Goal: Share content: Share content

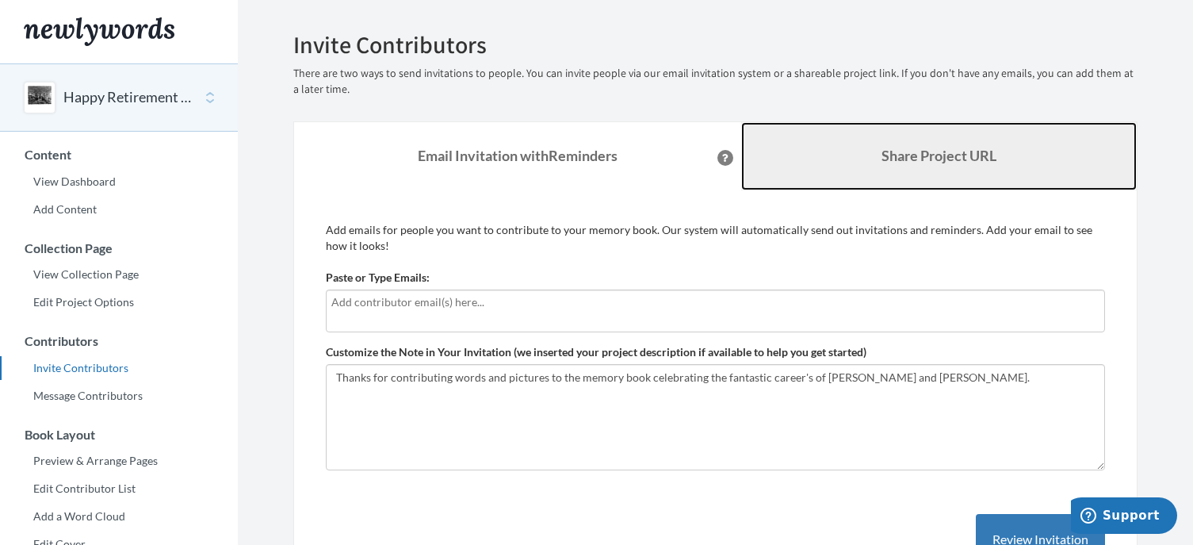
click at [913, 146] on link "Share Project URL" at bounding box center [939, 156] width 396 height 68
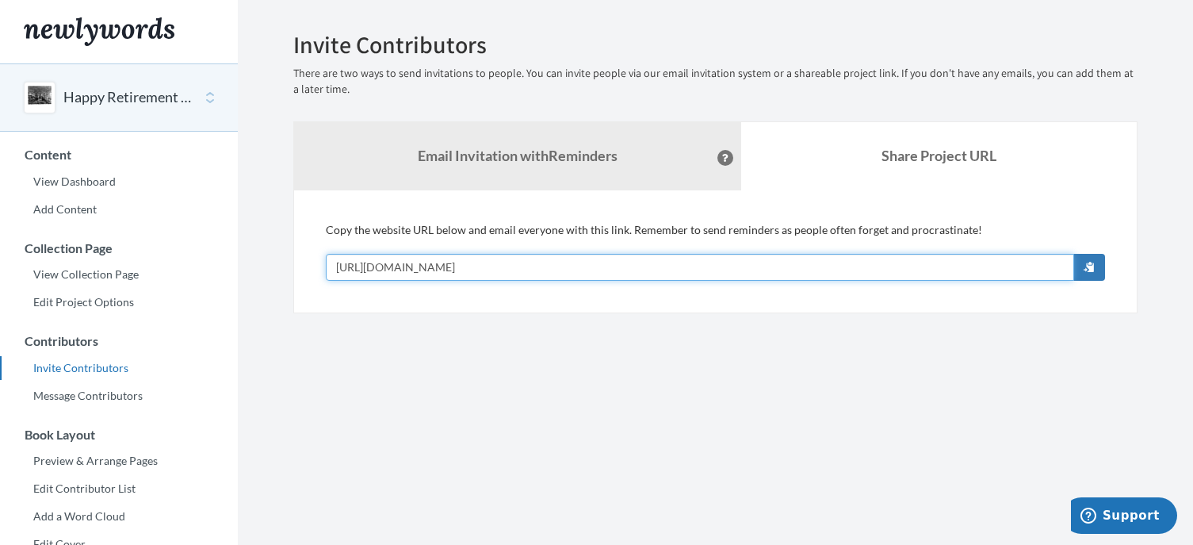
click at [694, 267] on input "https://www.newlywords.com/celebrating-kara-and-arden" at bounding box center [700, 267] width 749 height 27
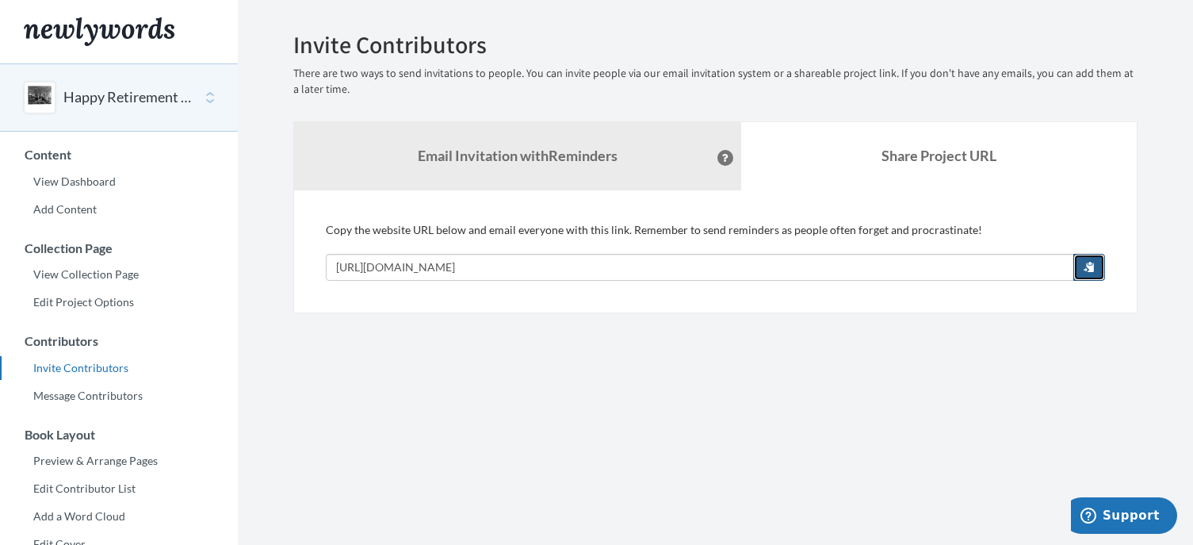
click at [1093, 266] on span "button" at bounding box center [1089, 266] width 11 height 11
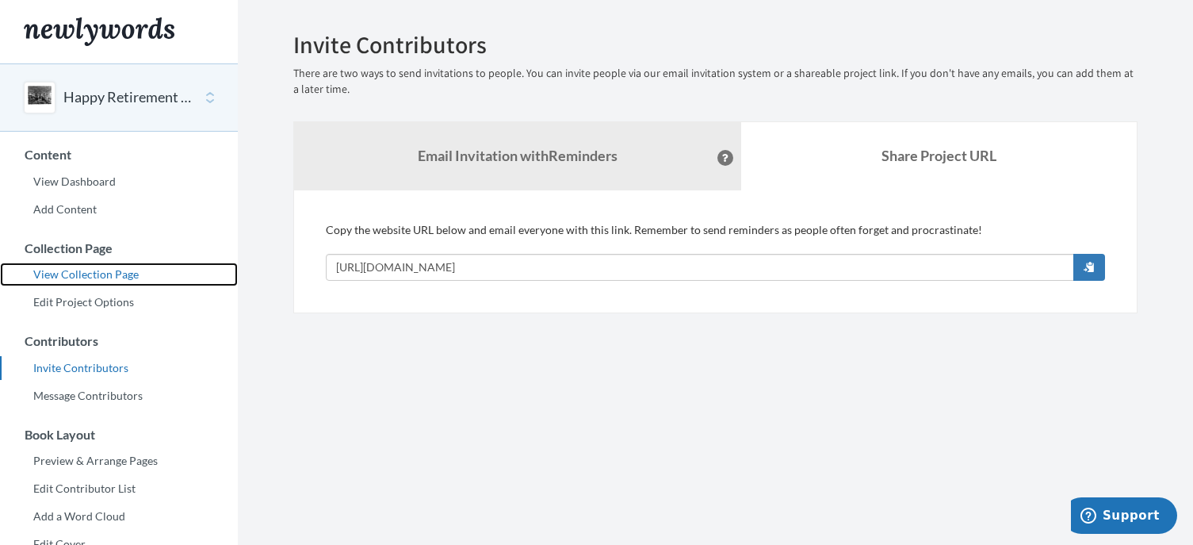
click at [109, 267] on link "View Collection Page" at bounding box center [119, 274] width 238 height 24
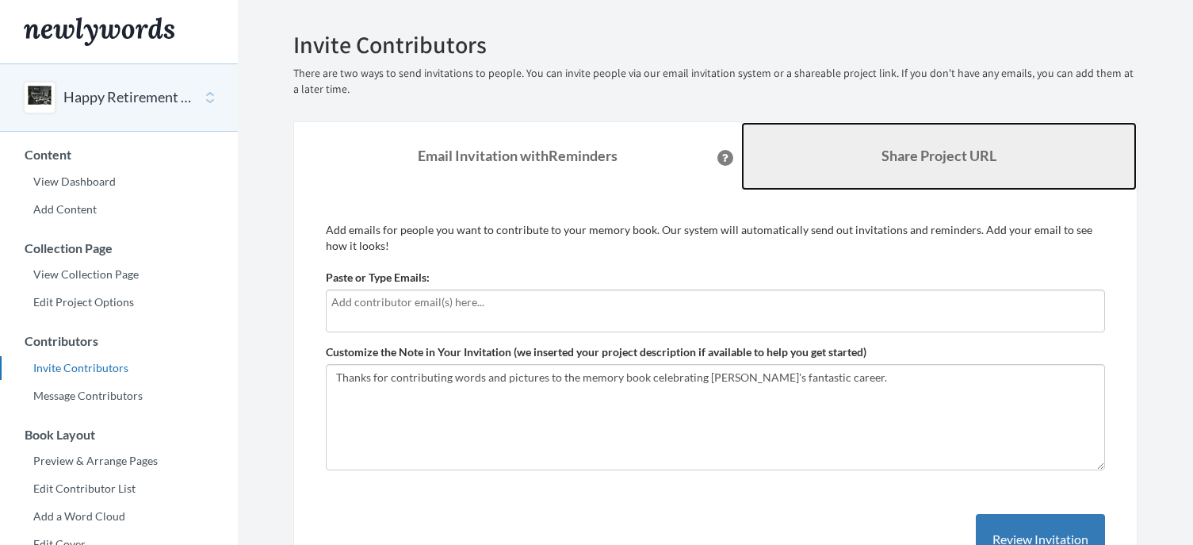
click at [871, 153] on link "Share Project URL" at bounding box center [939, 156] width 396 height 68
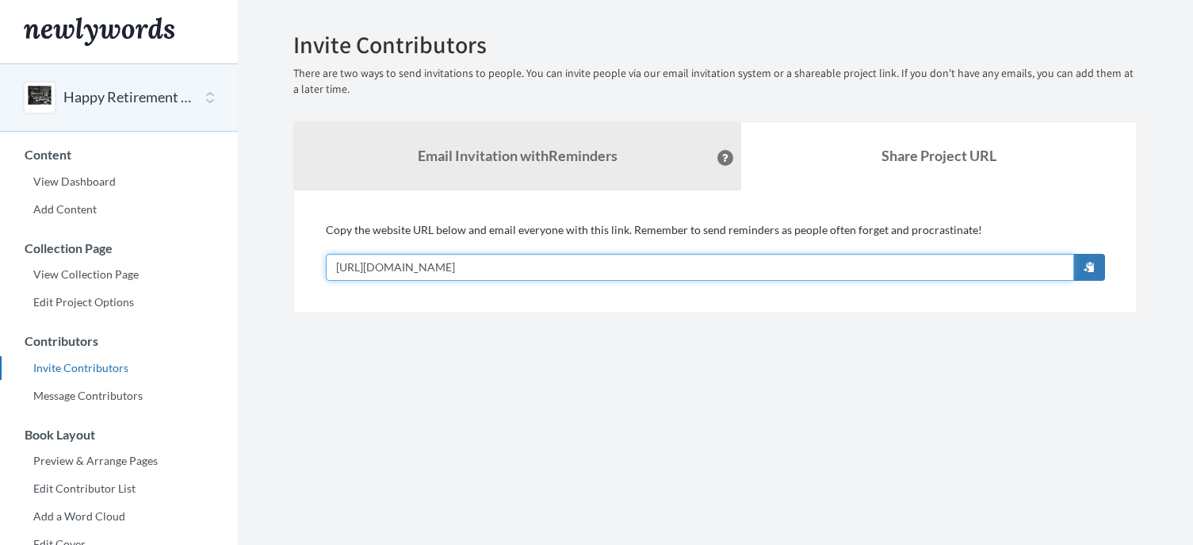
click at [536, 255] on input "https://www.newlywords.com/celebrating-kara" at bounding box center [700, 267] width 749 height 27
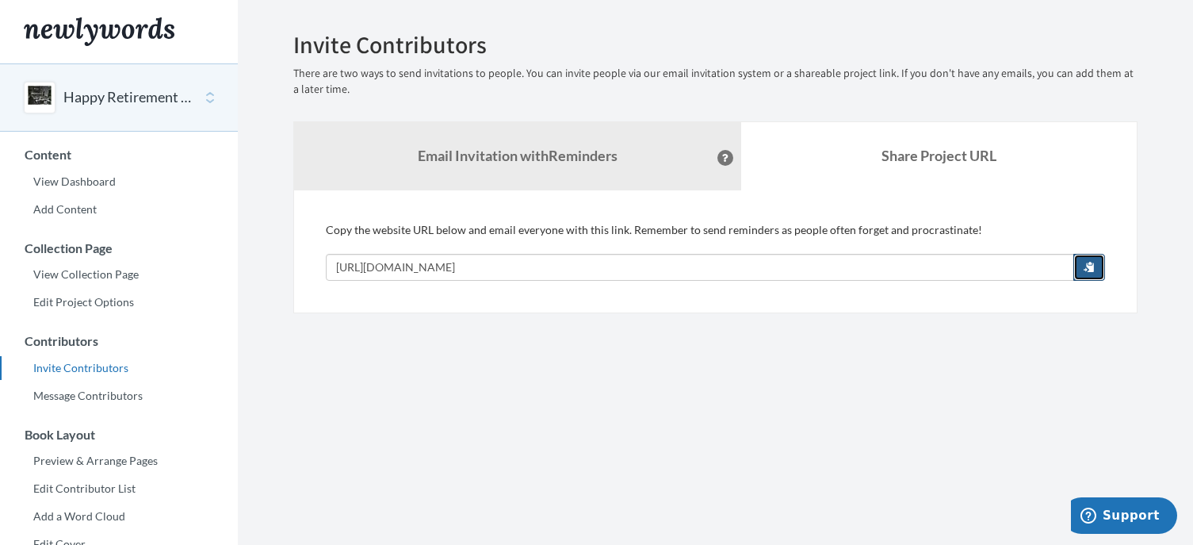
click at [1084, 257] on button "button" at bounding box center [1090, 267] width 32 height 27
click at [96, 94] on button "Happy Retirement [PERSON_NAME]!" at bounding box center [127, 97] width 128 height 21
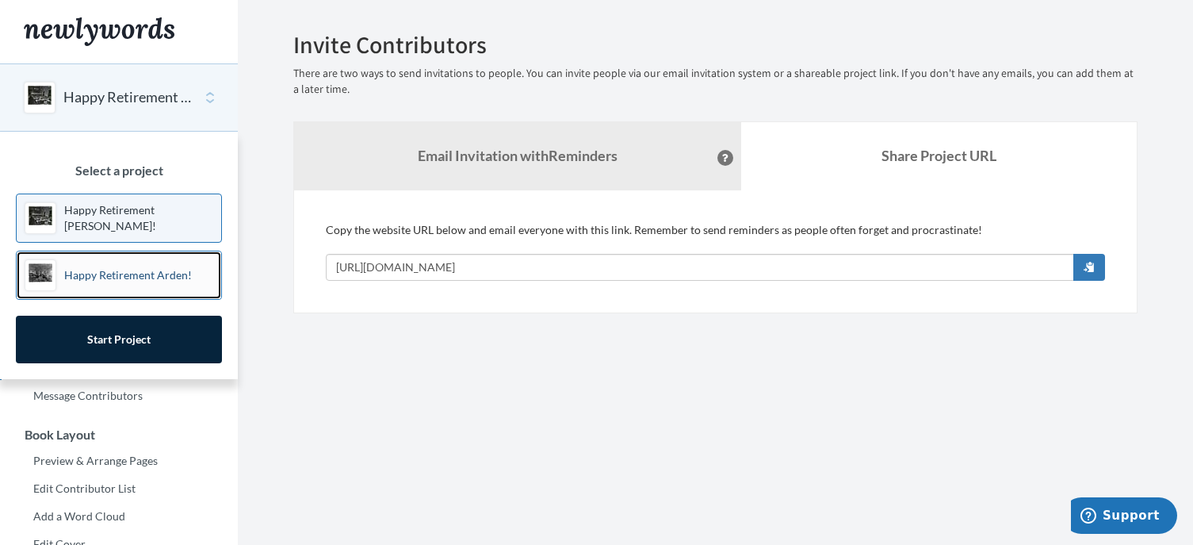
click at [99, 270] on p "Happy Retirement Arden!" at bounding box center [128, 275] width 128 height 16
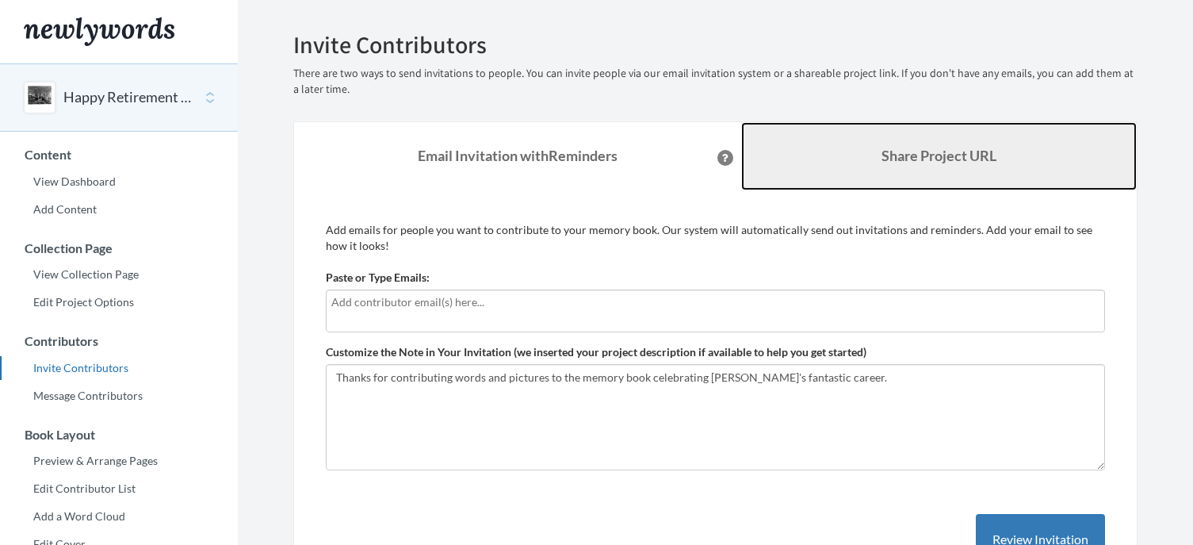
click at [974, 163] on b "Share Project URL" at bounding box center [939, 155] width 115 height 17
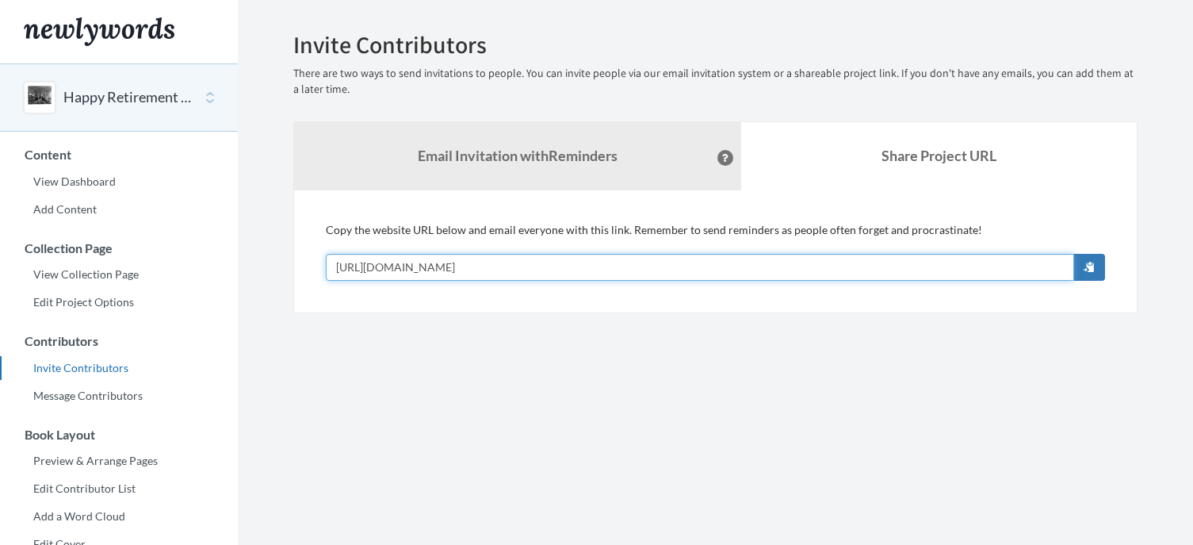
click at [550, 263] on input "[URL][DOMAIN_NAME]" at bounding box center [700, 267] width 749 height 27
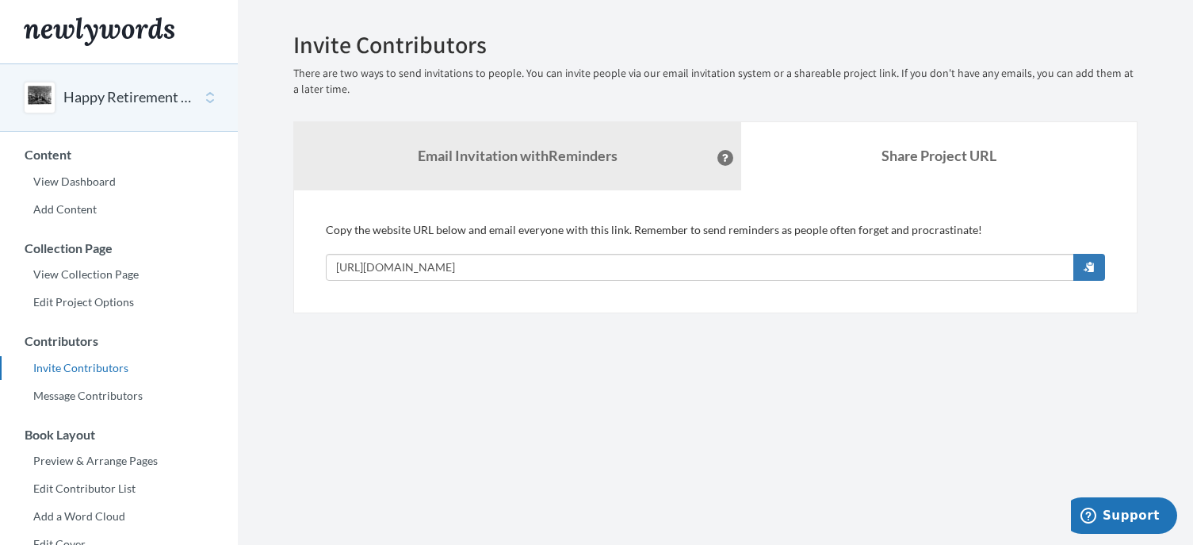
click at [458, 415] on section "Emails have been sent! Invite Contributors There are two ways to send invitatio…" at bounding box center [715, 433] width 955 height 867
